Goal: Navigation & Orientation: Find specific page/section

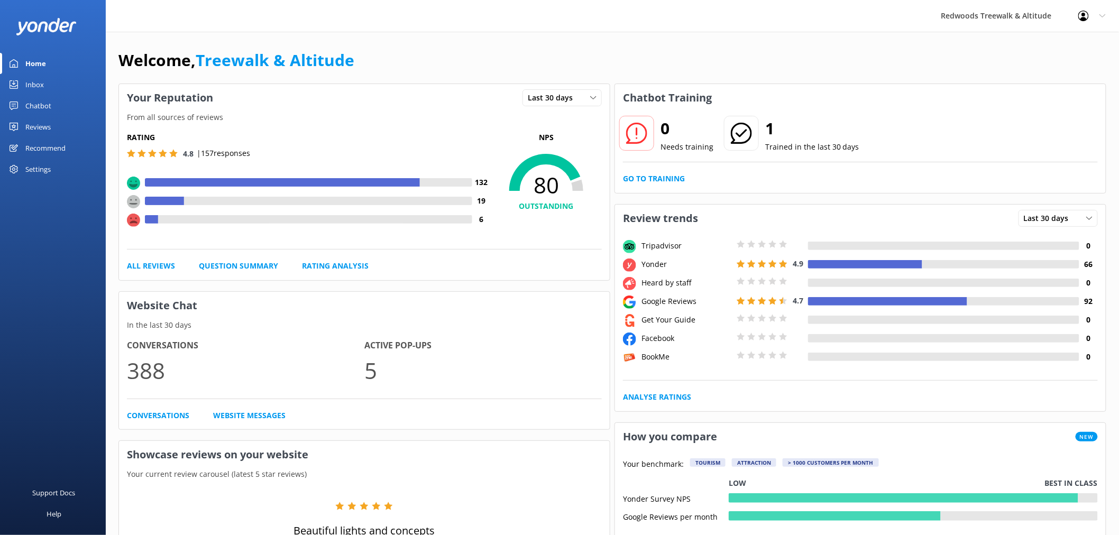
click at [50, 129] on div "Reviews" at bounding box center [37, 126] width 25 height 21
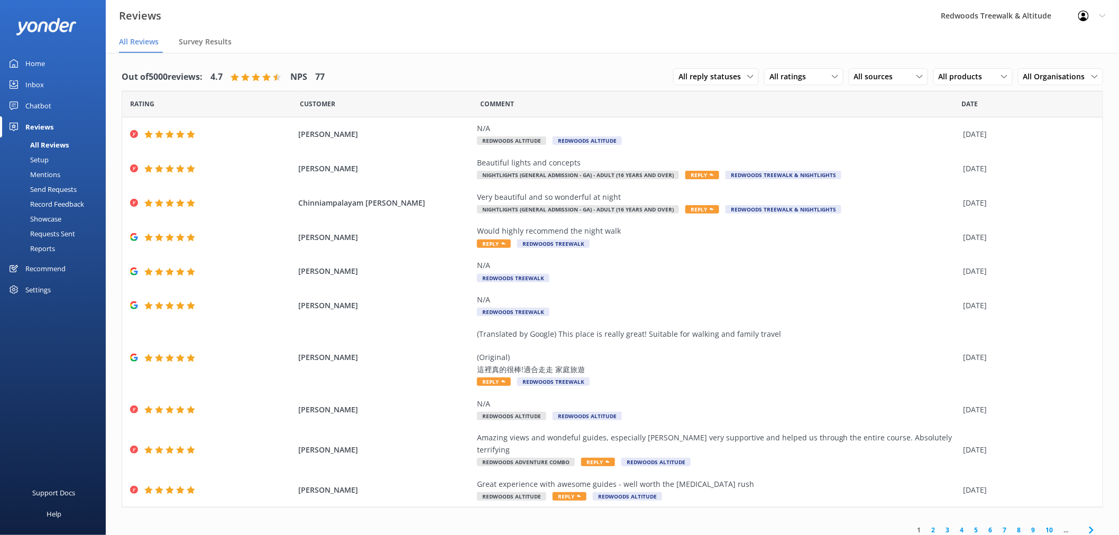
click at [54, 83] on link "Inbox" at bounding box center [53, 84] width 106 height 21
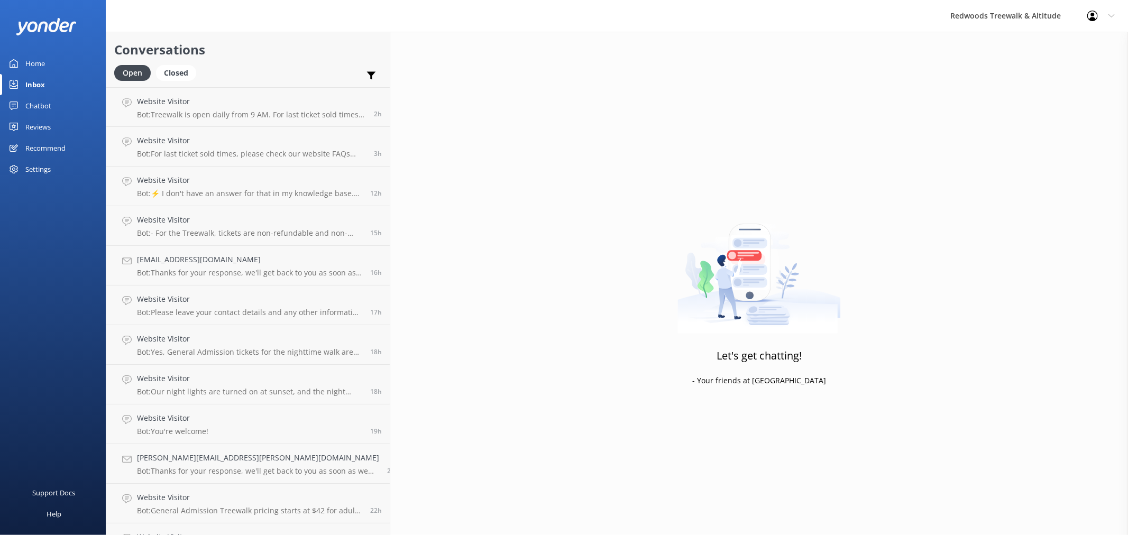
click at [57, 121] on link "Reviews" at bounding box center [53, 126] width 106 height 21
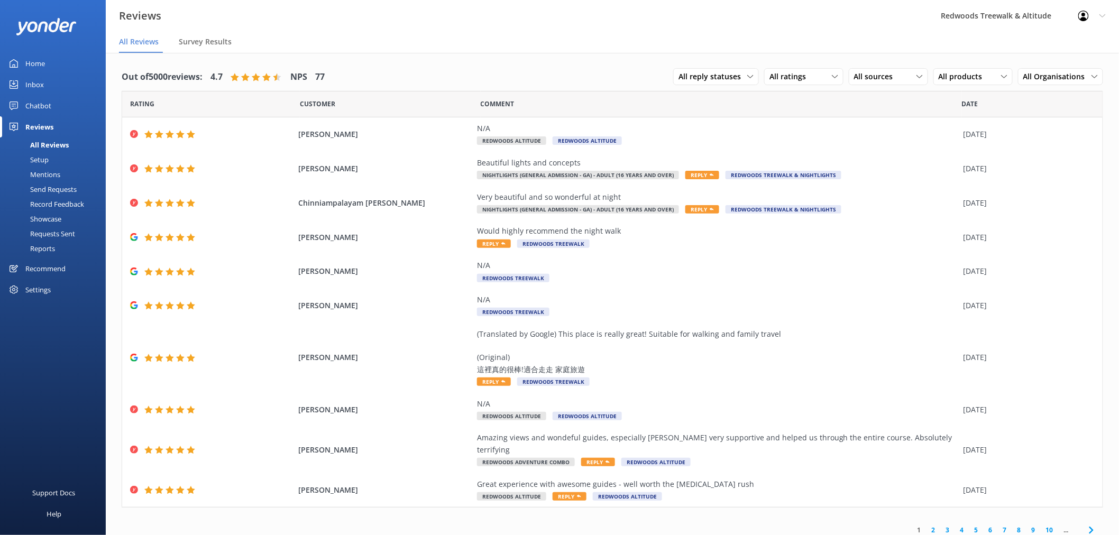
click at [51, 81] on link "Inbox" at bounding box center [53, 84] width 106 height 21
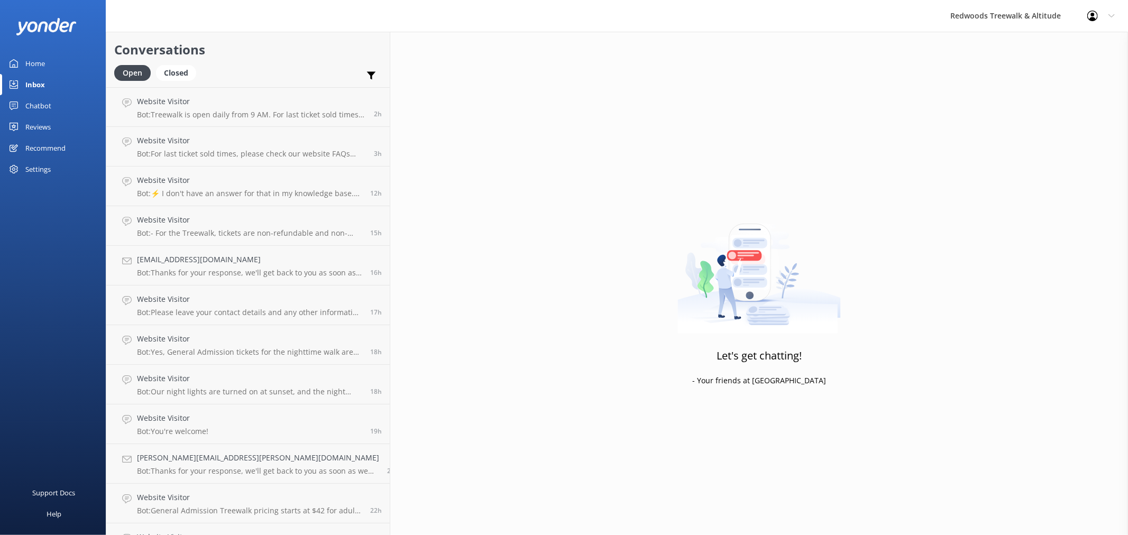
click at [52, 55] on link "Home" at bounding box center [53, 63] width 106 height 21
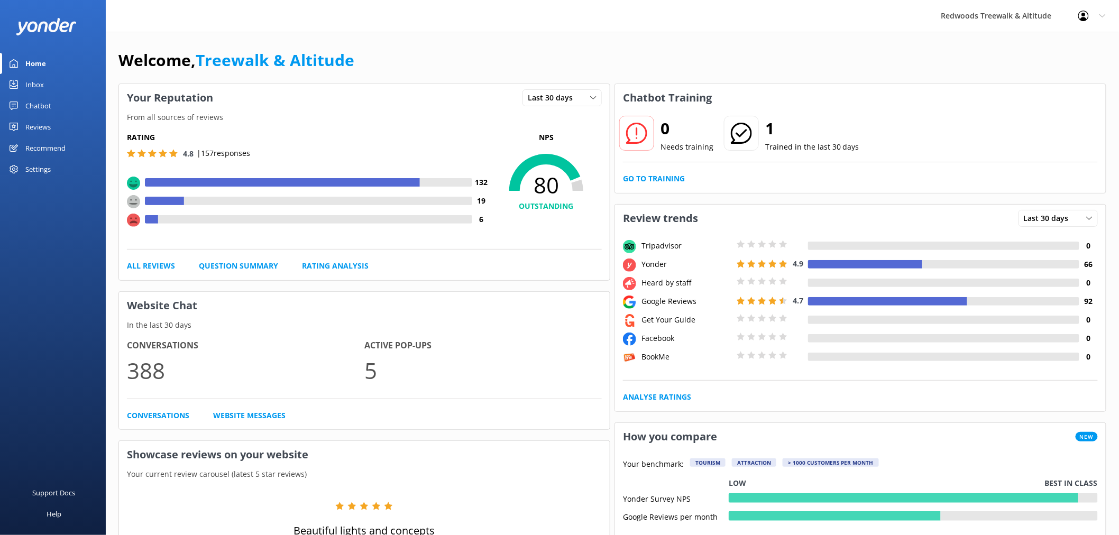
drag, startPoint x: 30, startPoint y: 128, endPoint x: 33, endPoint y: 123, distance: 5.7
click at [30, 128] on div "Reviews" at bounding box center [37, 126] width 25 height 21
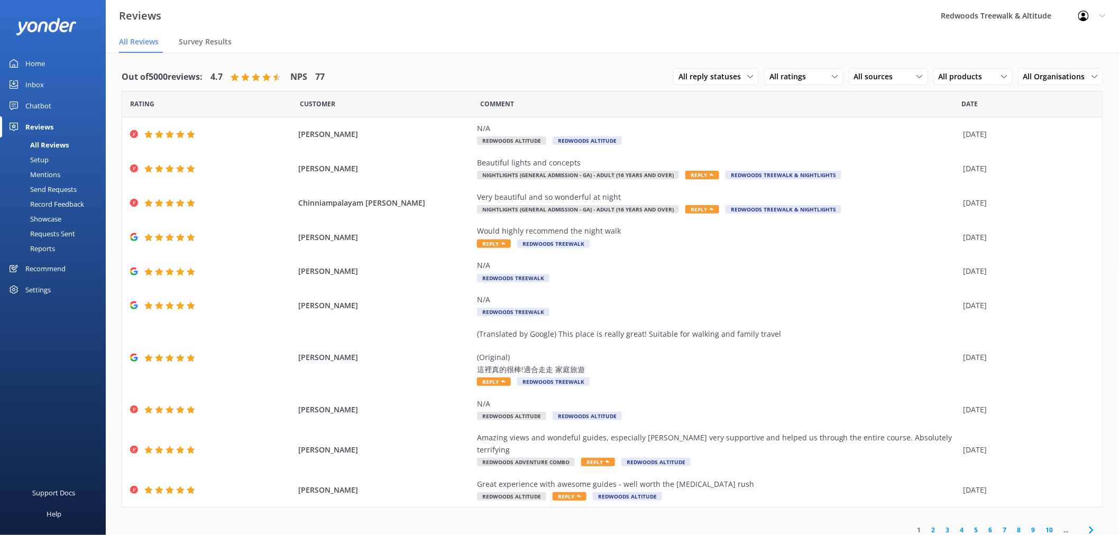
click at [50, 87] on link "Inbox" at bounding box center [53, 84] width 106 height 21
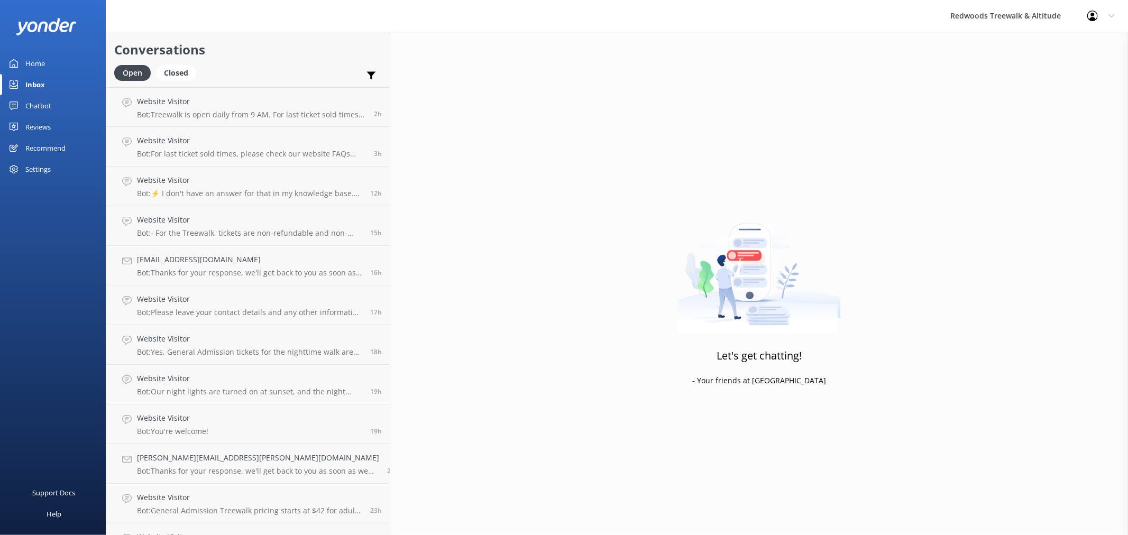
click at [46, 71] on link "Home" at bounding box center [53, 63] width 106 height 21
